Goal: Find specific fact: Find specific fact

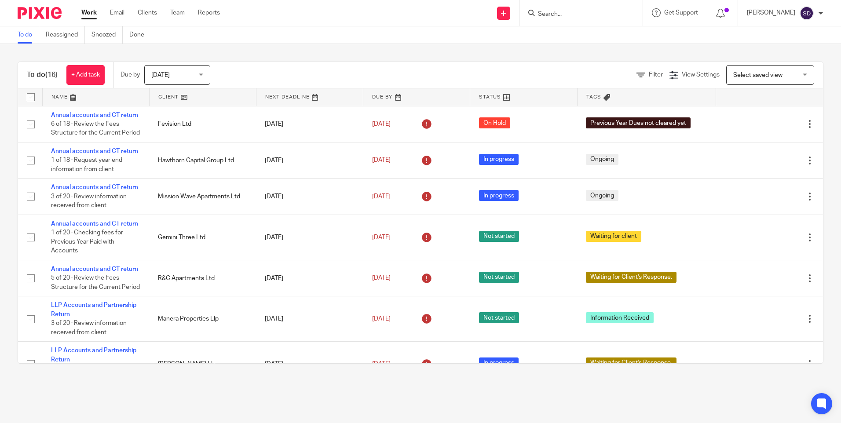
click at [565, 12] on input "Search" at bounding box center [576, 15] width 79 height 8
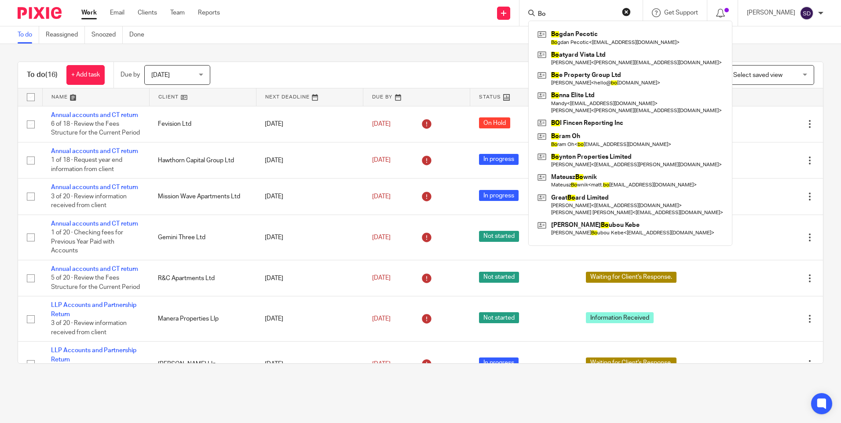
type input "B"
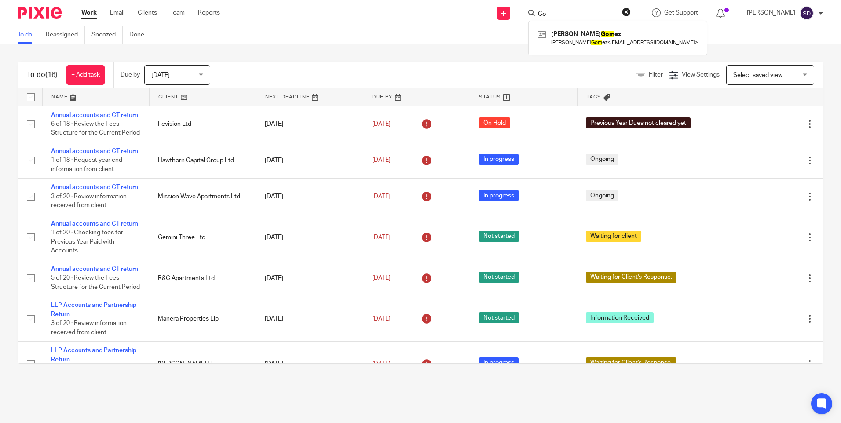
type input "G"
click at [566, 20] on div at bounding box center [581, 13] width 123 height 26
click at [563, 9] on form at bounding box center [584, 12] width 94 height 11
click at [548, 15] on input "Search" at bounding box center [576, 15] width 79 height 8
type input "Sherpa"
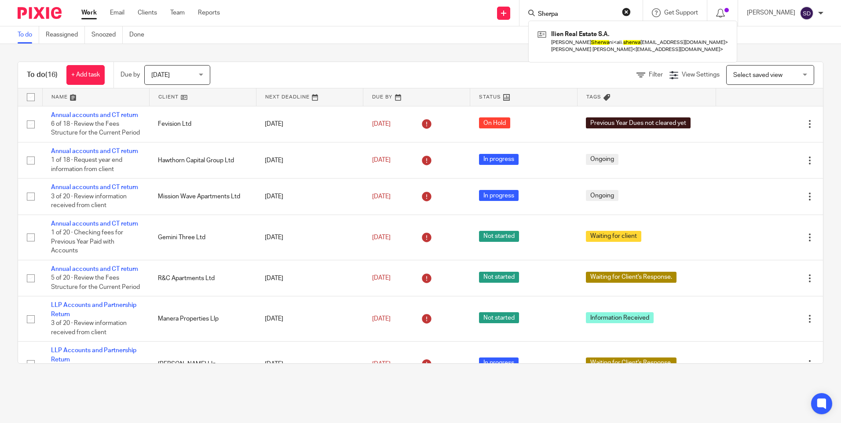
click at [631, 13] on button "reset" at bounding box center [626, 11] width 9 height 9
click at [592, 11] on input "Search" at bounding box center [576, 15] width 79 height 8
paste input "7760 271950"
click at [561, 12] on input "7760 271950" at bounding box center [576, 15] width 79 height 8
type input "7760 271950"
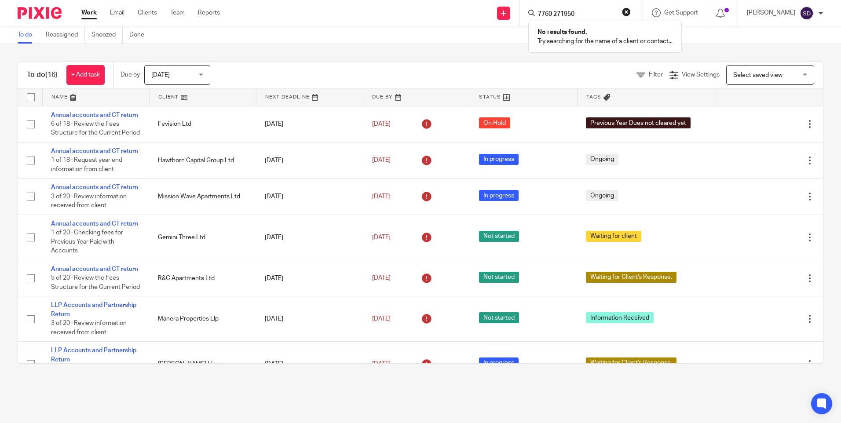
click at [631, 12] on button "reset" at bounding box center [626, 11] width 9 height 9
click at [583, 7] on form at bounding box center [584, 12] width 94 height 11
click at [553, 12] on input "Search" at bounding box center [576, 15] width 79 height 8
paste input "[PHONE_NUMBER]"
click at [558, 12] on input "[PHONE_NUMBER]" at bounding box center [576, 15] width 79 height 8
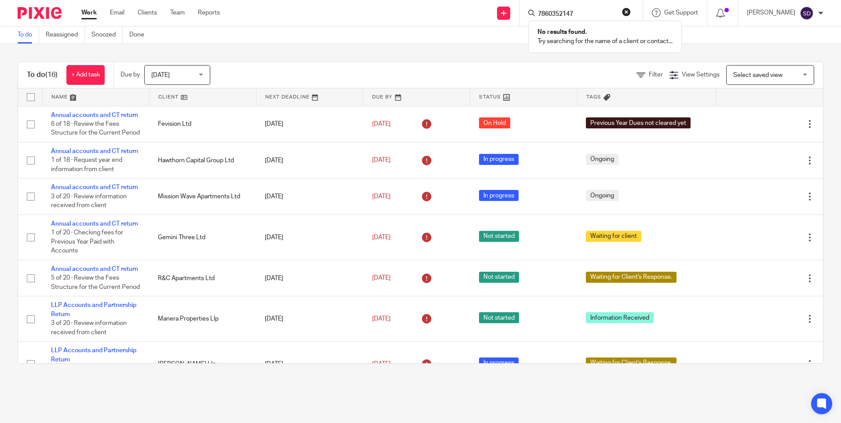
type input "7860352147"
click at [631, 15] on button "reset" at bounding box center [626, 11] width 9 height 9
click at [572, 10] on form at bounding box center [584, 12] width 94 height 11
click at [556, 11] on input "Search" at bounding box center [576, 15] width 79 height 8
paste input "[PHONE_NUMBER]"
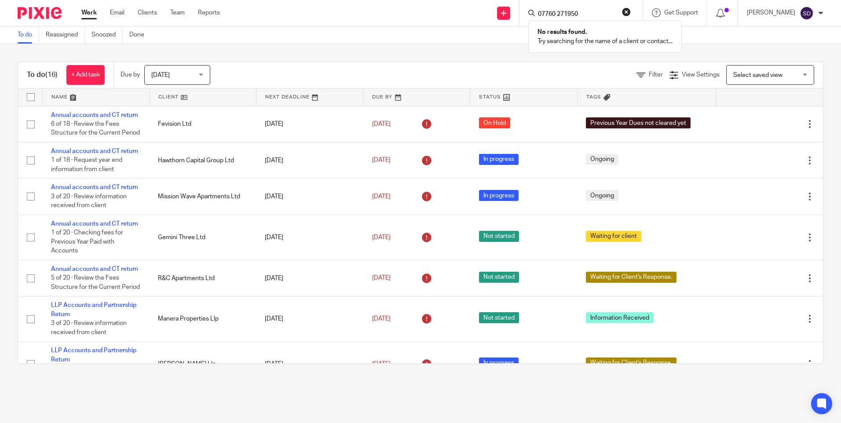
type input "07760 271950"
click button "submit" at bounding box center [0, 0] width 0 height 0
click at [413, 26] on div "To do Reassigned Snoozed Done" at bounding box center [420, 35] width 841 height 18
